Goal: Navigation & Orientation: Find specific page/section

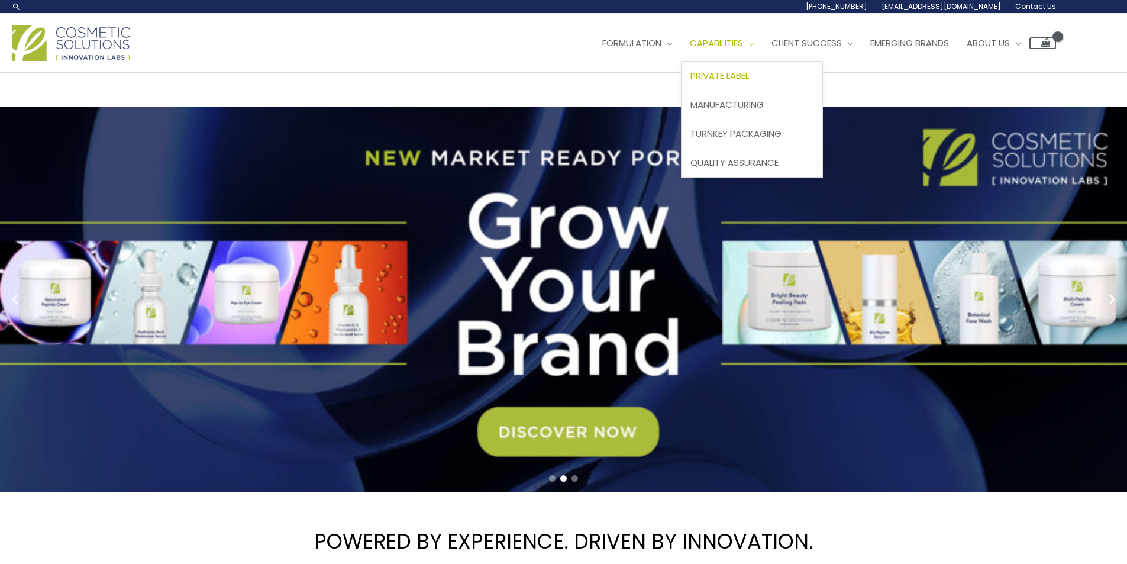
click at [691, 82] on span "Private Label" at bounding box center [720, 75] width 59 height 12
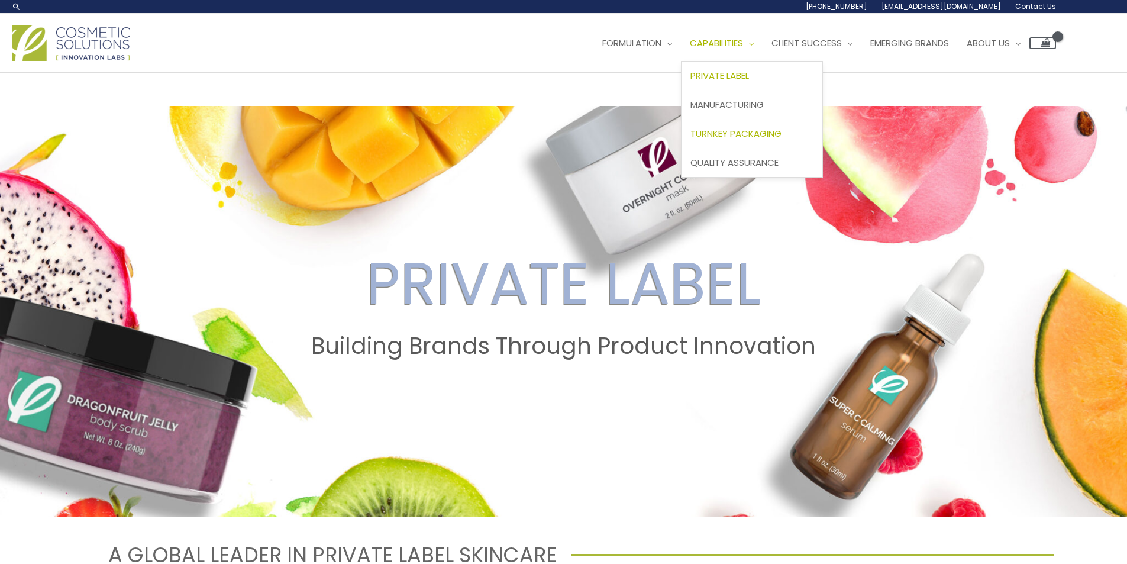
click at [682, 148] on link "Turnkey Packaging" at bounding box center [752, 133] width 141 height 29
click at [691, 140] on span "Turnkey Packaging" at bounding box center [736, 133] width 91 height 12
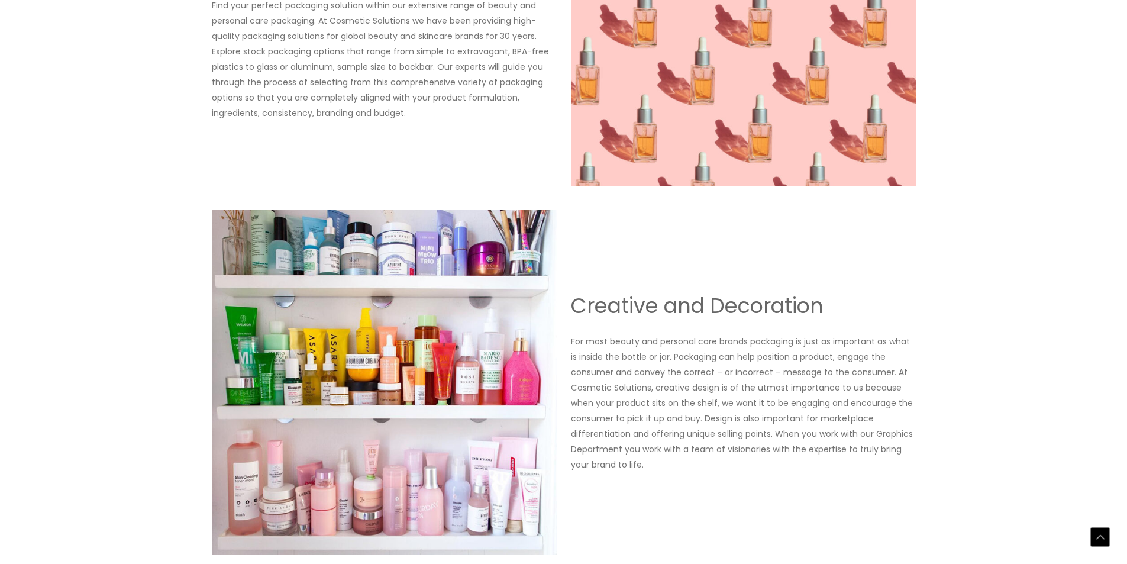
scroll to position [1141, 0]
